Goal: Information Seeking & Learning: Learn about a topic

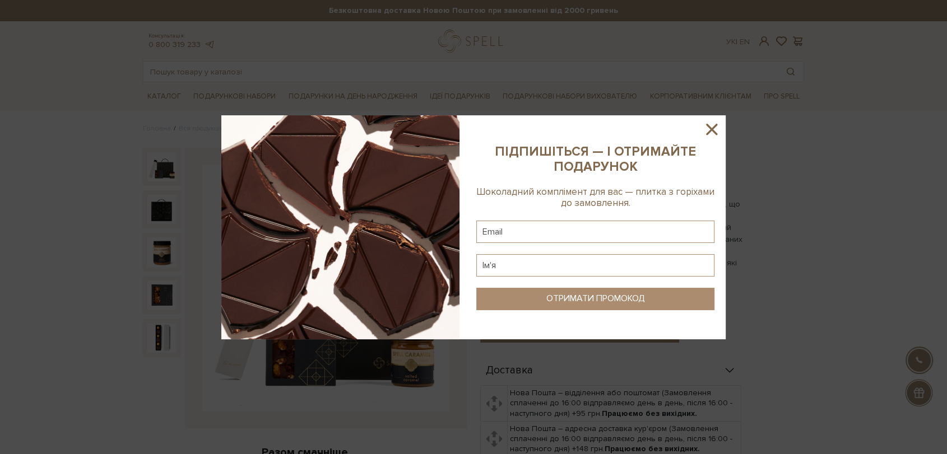
click at [738, 140] on div at bounding box center [473, 227] width 947 height 454
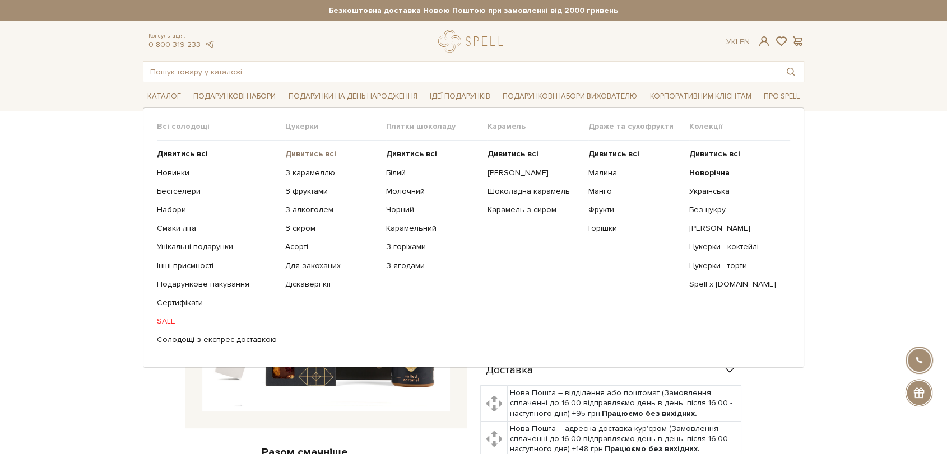
click at [307, 149] on b "Дивитись всі" at bounding box center [310, 154] width 51 height 10
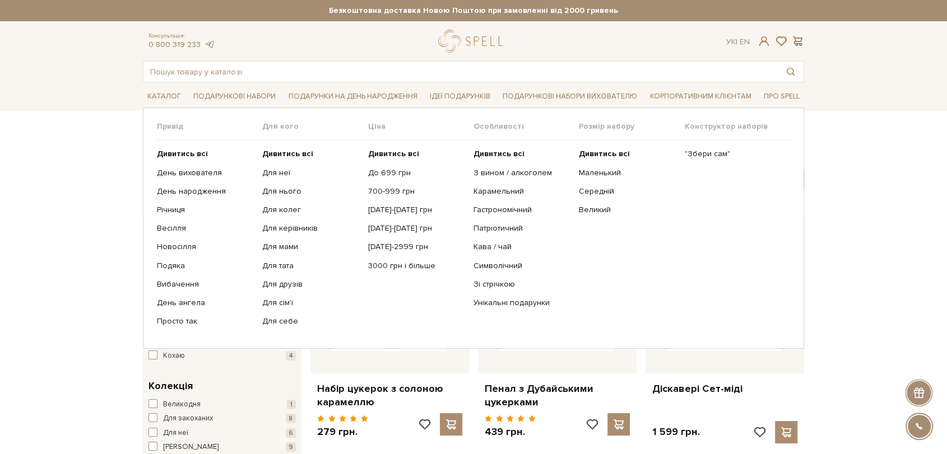
click at [278, 146] on ul "Дивитись всі Для неї Для нього Для колег Для керівників Для мами" at bounding box center [314, 238] width 105 height 194
click at [278, 154] on b "Дивитись всі" at bounding box center [287, 154] width 51 height 10
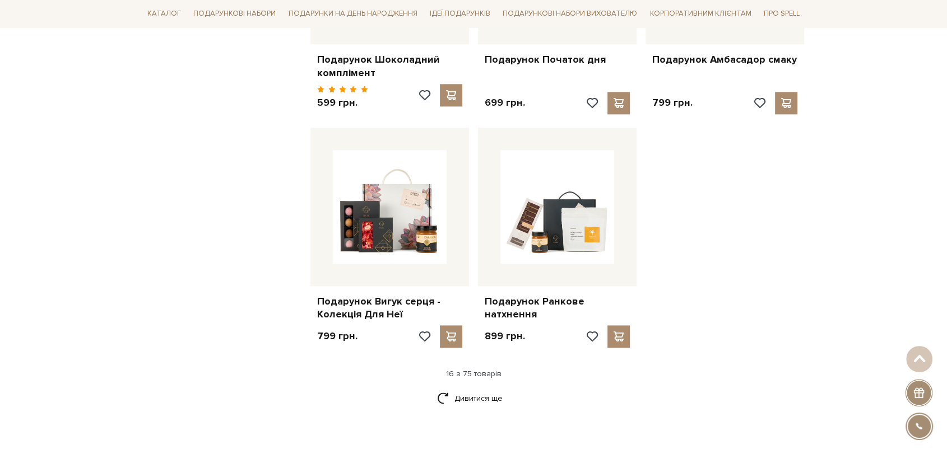
scroll to position [1369, 0]
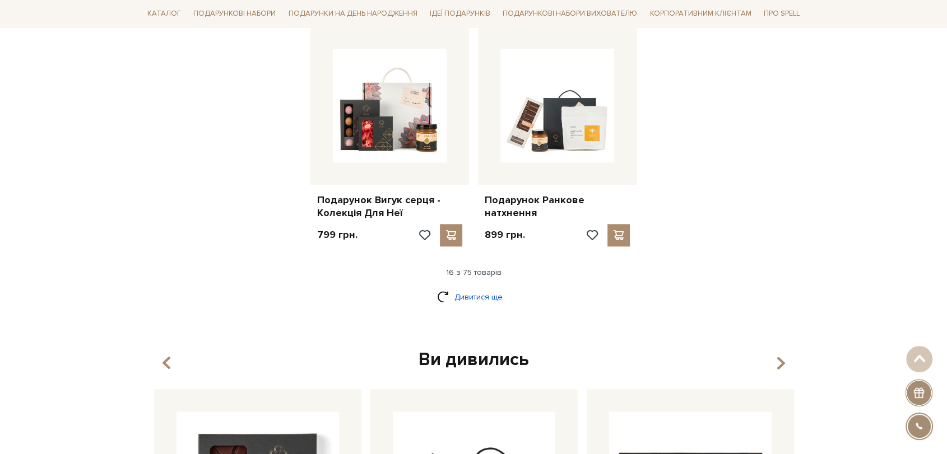
click at [502, 287] on link "Дивитися ще" at bounding box center [473, 297] width 73 height 20
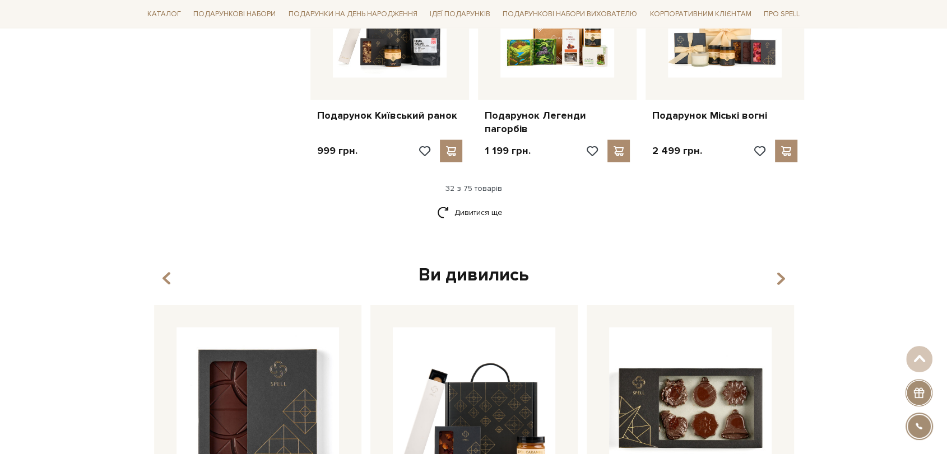
scroll to position [2613, 0]
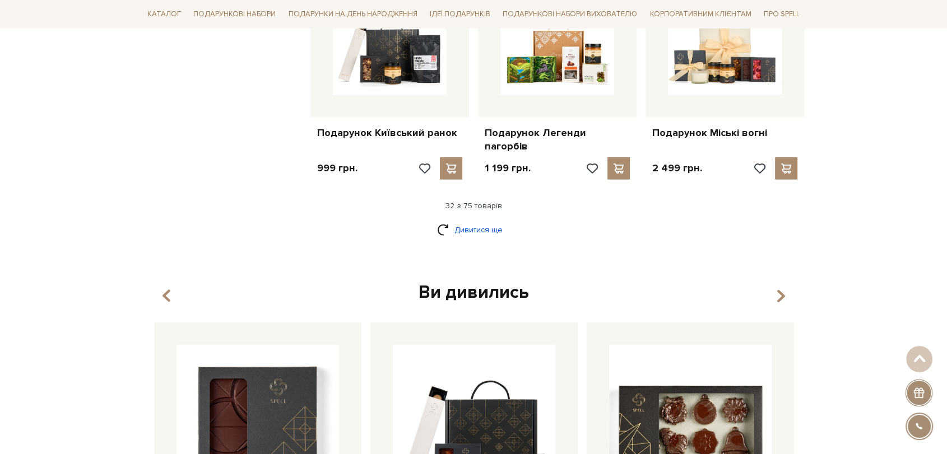
click at [475, 220] on link "Дивитися ще" at bounding box center [473, 230] width 73 height 20
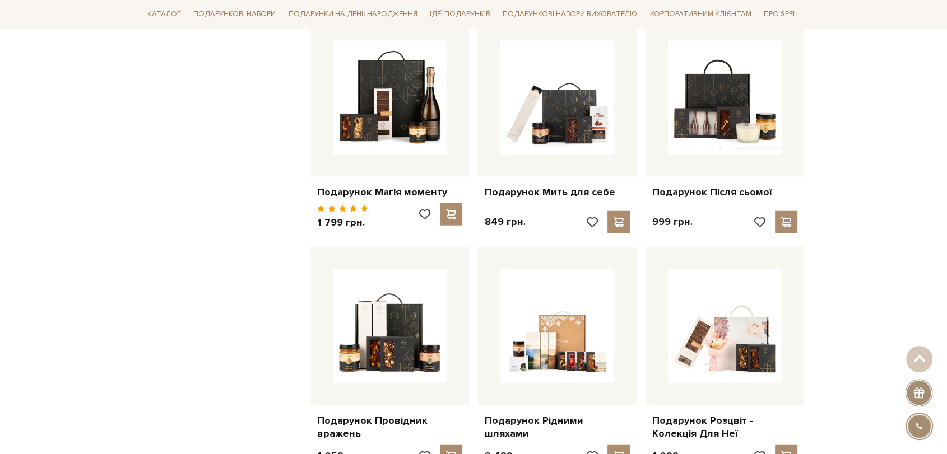
scroll to position [2987, 0]
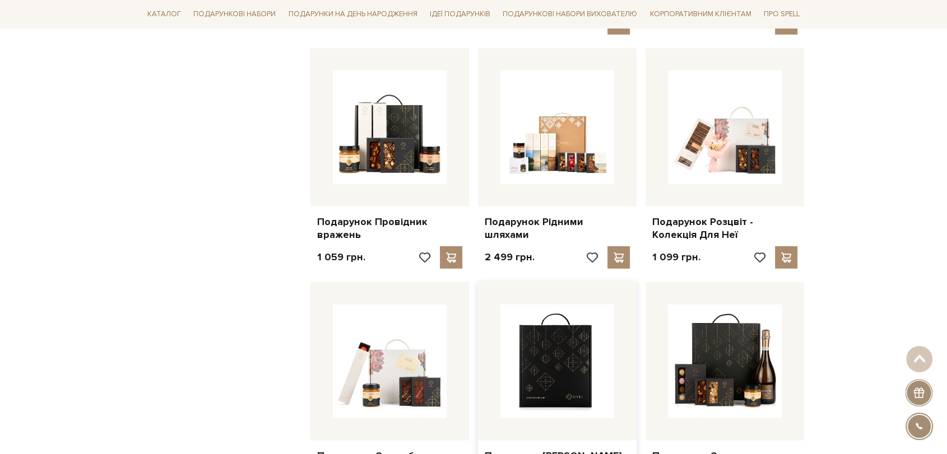
click at [521, 305] on img at bounding box center [557, 362] width 114 height 114
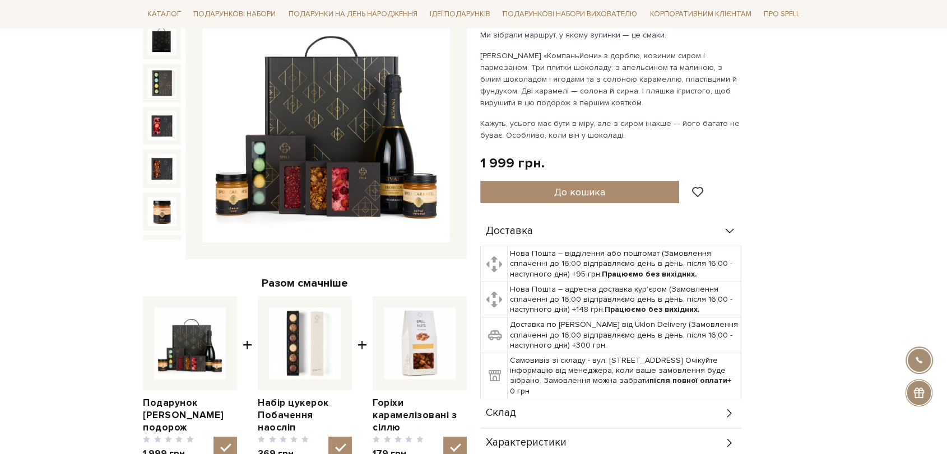
scroll to position [373, 0]
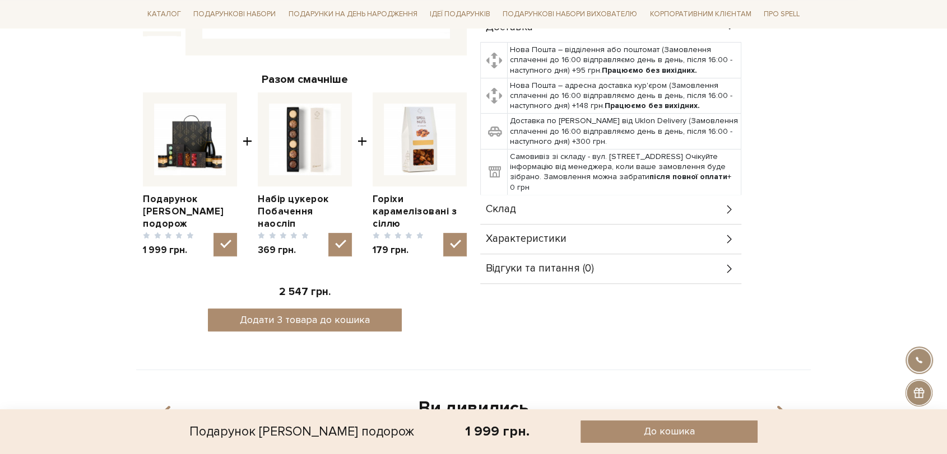
click at [560, 209] on div "Склад" at bounding box center [610, 209] width 261 height 29
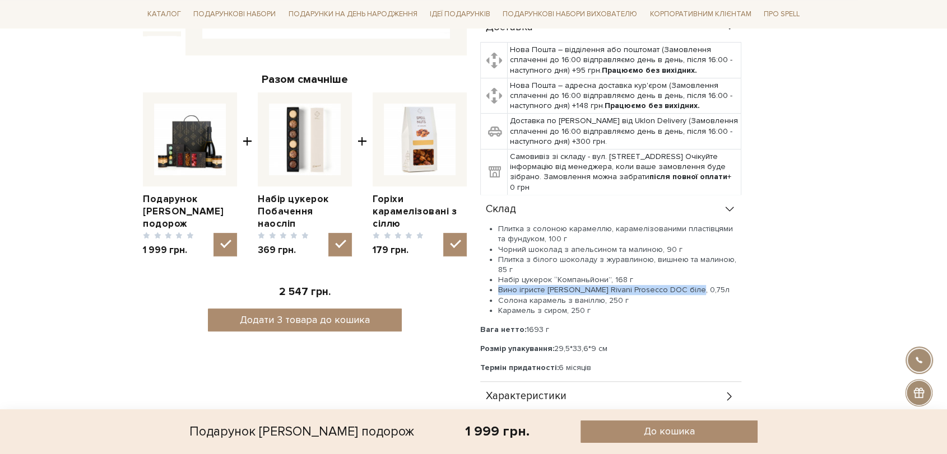
drag, startPoint x: 497, startPoint y: 287, endPoint x: 709, endPoint y: 287, distance: 211.7
click at [709, 287] on li "Вино ігристе Schenk Rivani Prosecco DOC біле, 0,75л" at bounding box center [619, 290] width 243 height 10
copy li "Вино ігристе Schenk Rivani Prosecco DOC біле, 0,75л"
